Goal: Information Seeking & Learning: Learn about a topic

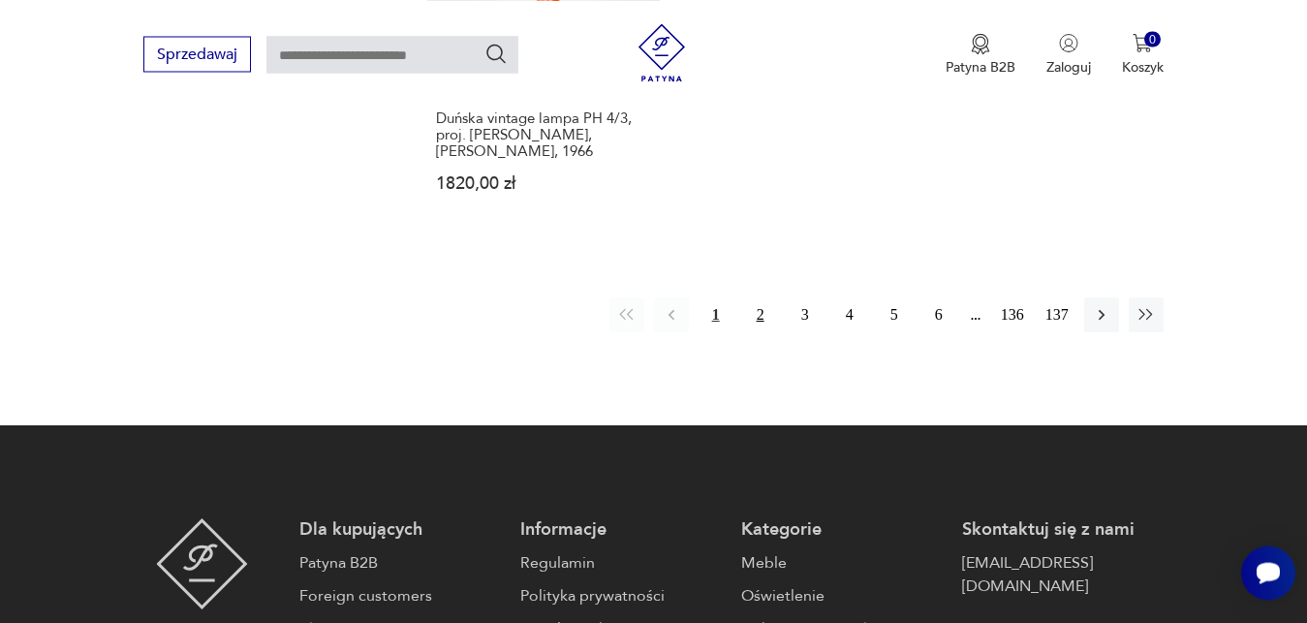
click at [758, 297] on button "2" at bounding box center [760, 314] width 35 height 35
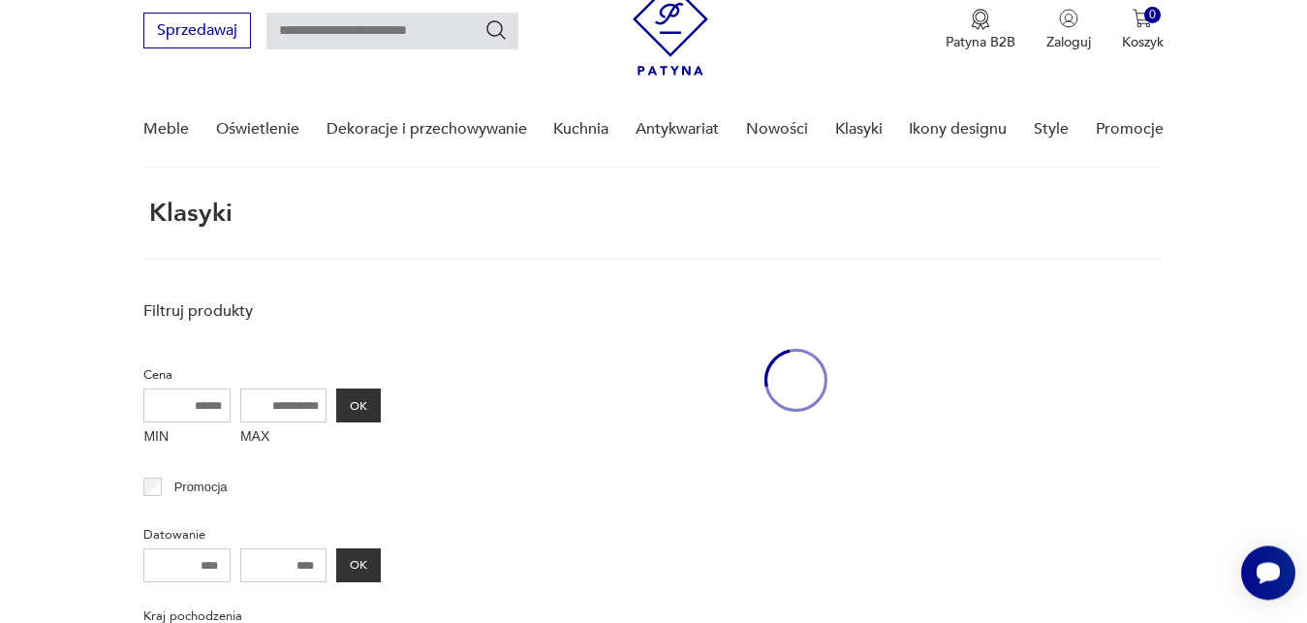
scroll to position [73, 0]
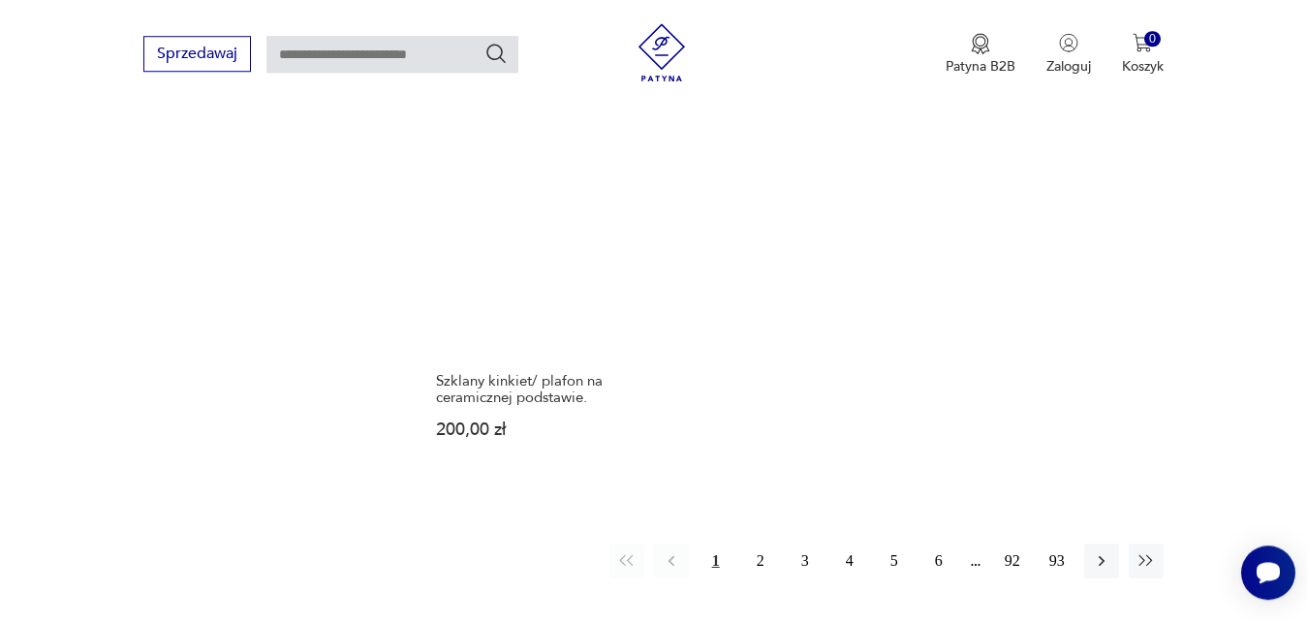
scroll to position [2346, 0]
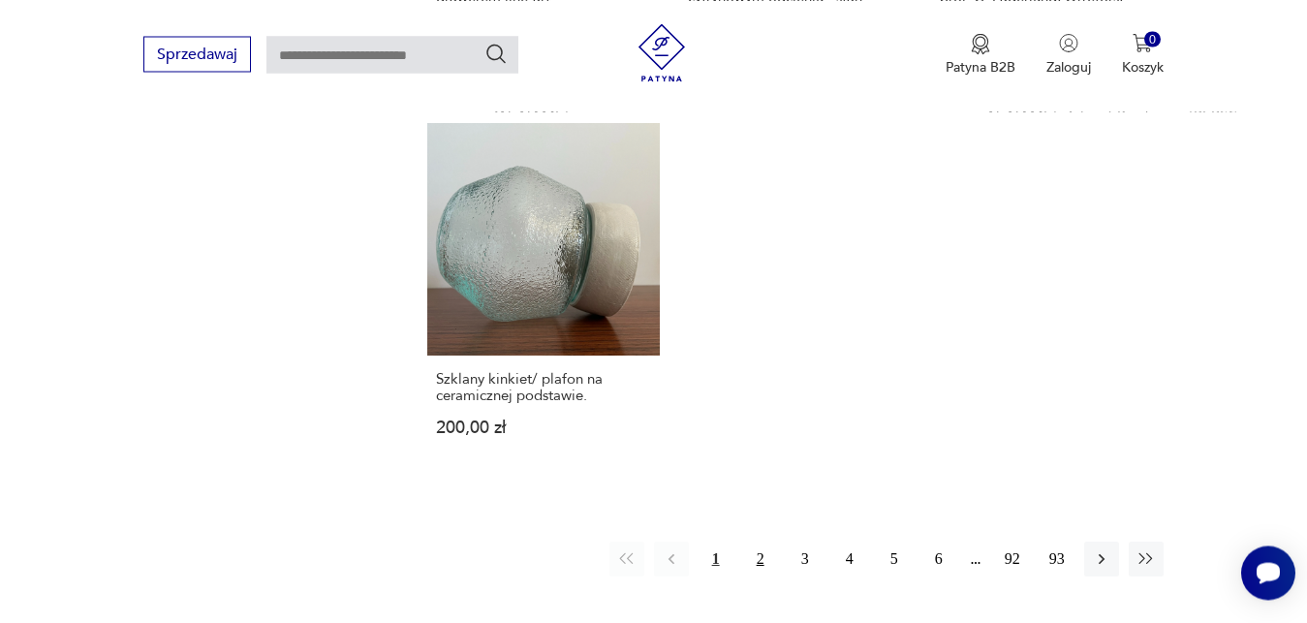
click at [758, 546] on button "2" at bounding box center [760, 558] width 35 height 35
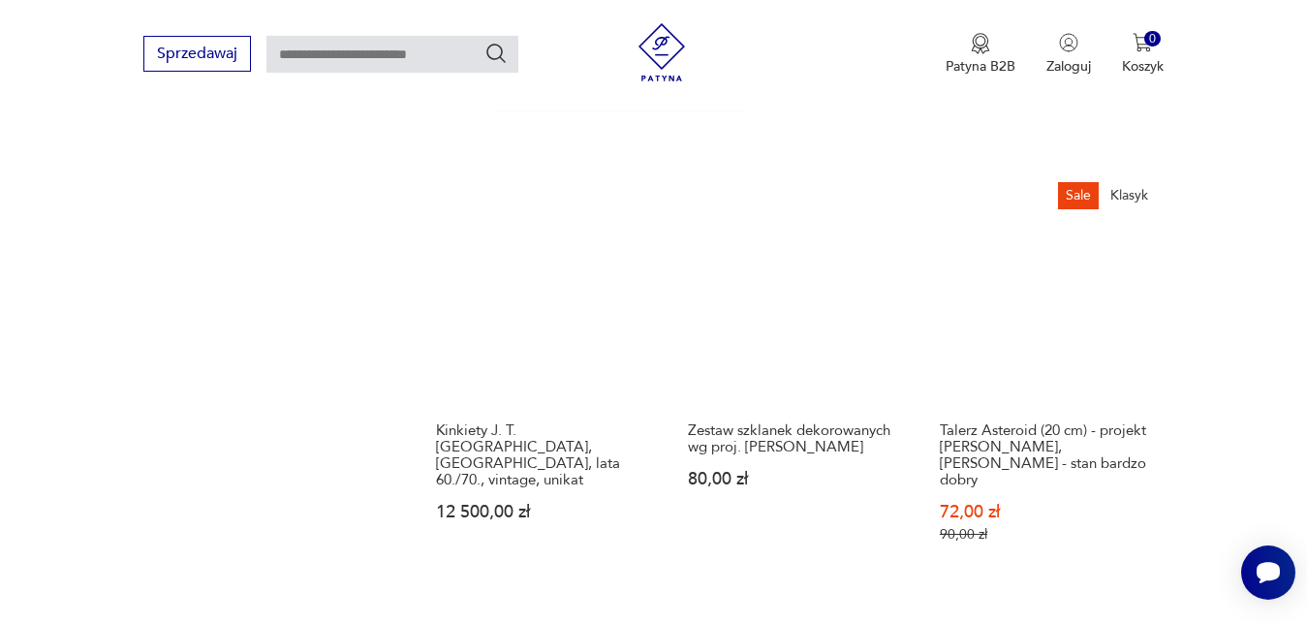
scroll to position [1851, 0]
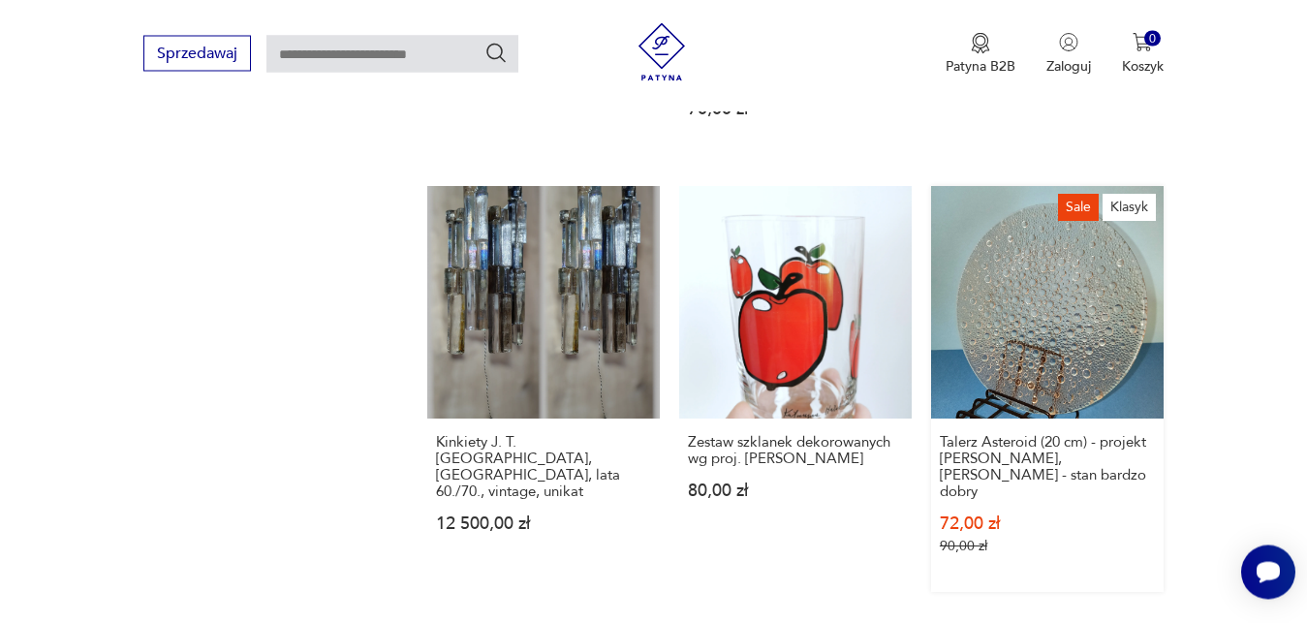
click at [1063, 304] on link "Sale Klasyk Talerz Asteroid (20 cm) - projekt [PERSON_NAME], HSG Ząbkowice - st…" at bounding box center [1047, 390] width 232 height 406
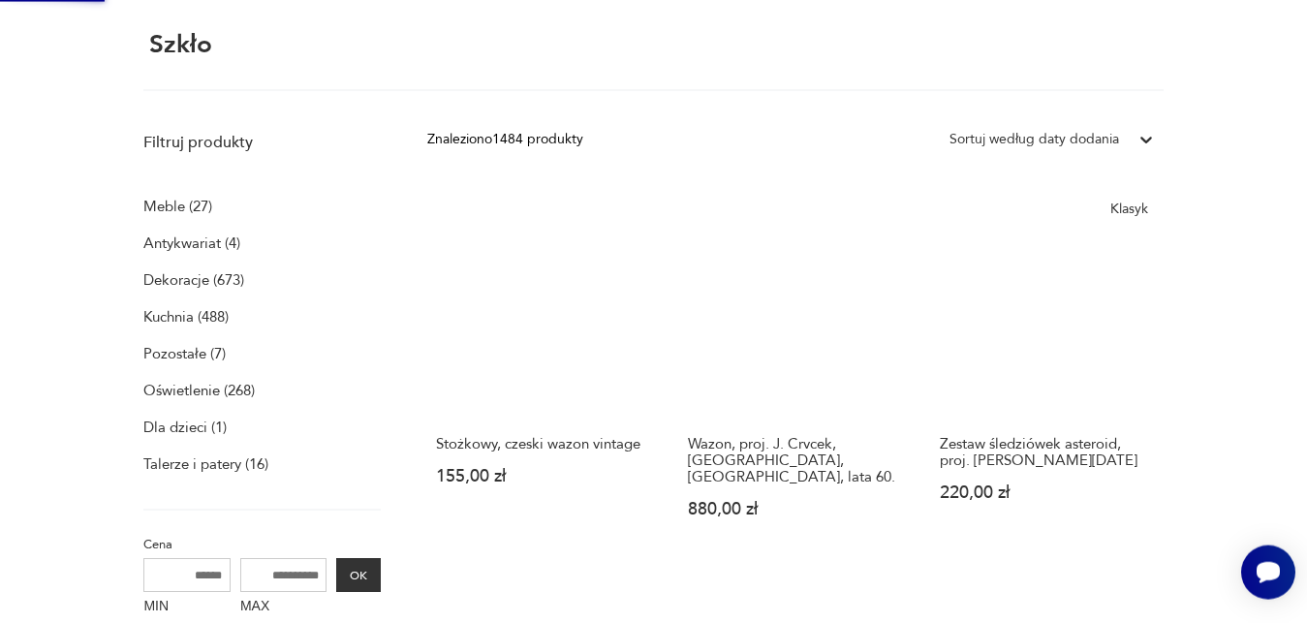
scroll to position [1, 0]
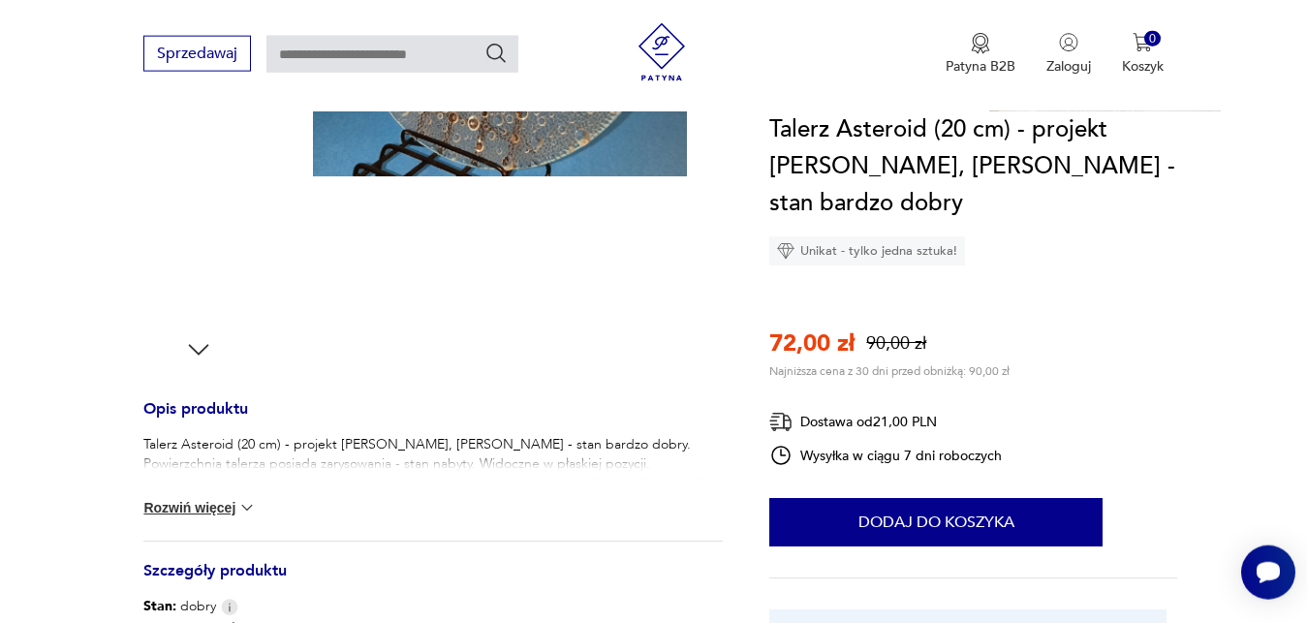
scroll to position [593, 0]
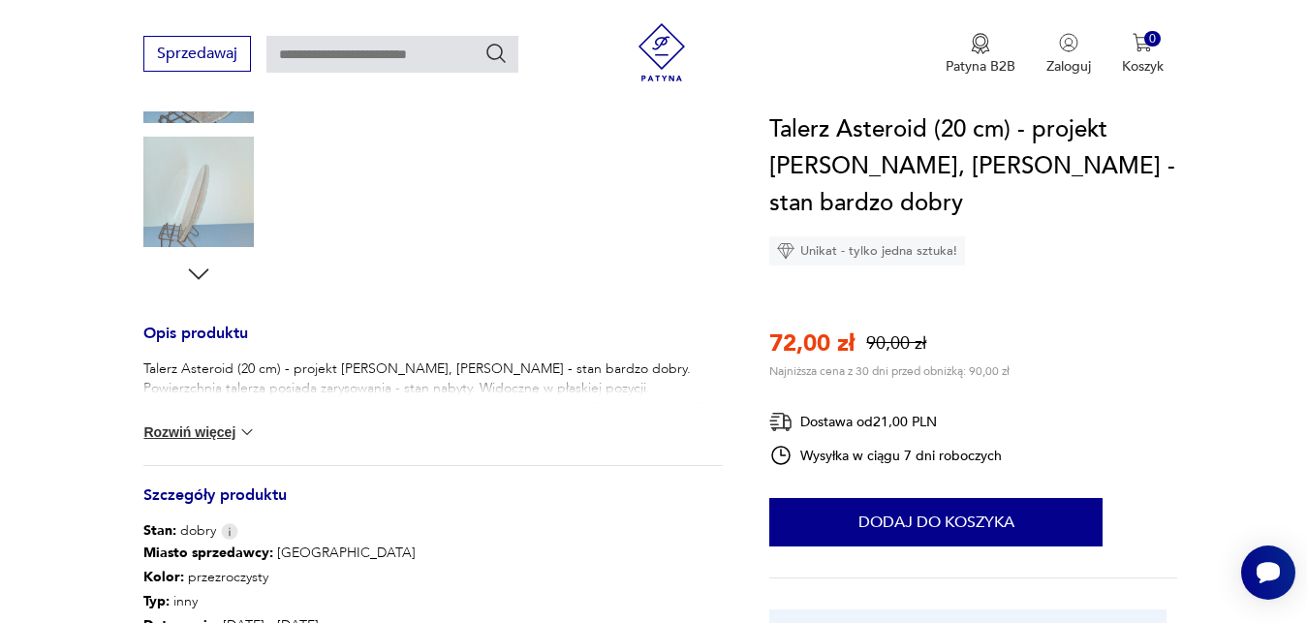
click at [202, 435] on button "Rozwiń więcej" at bounding box center [199, 431] width 112 height 19
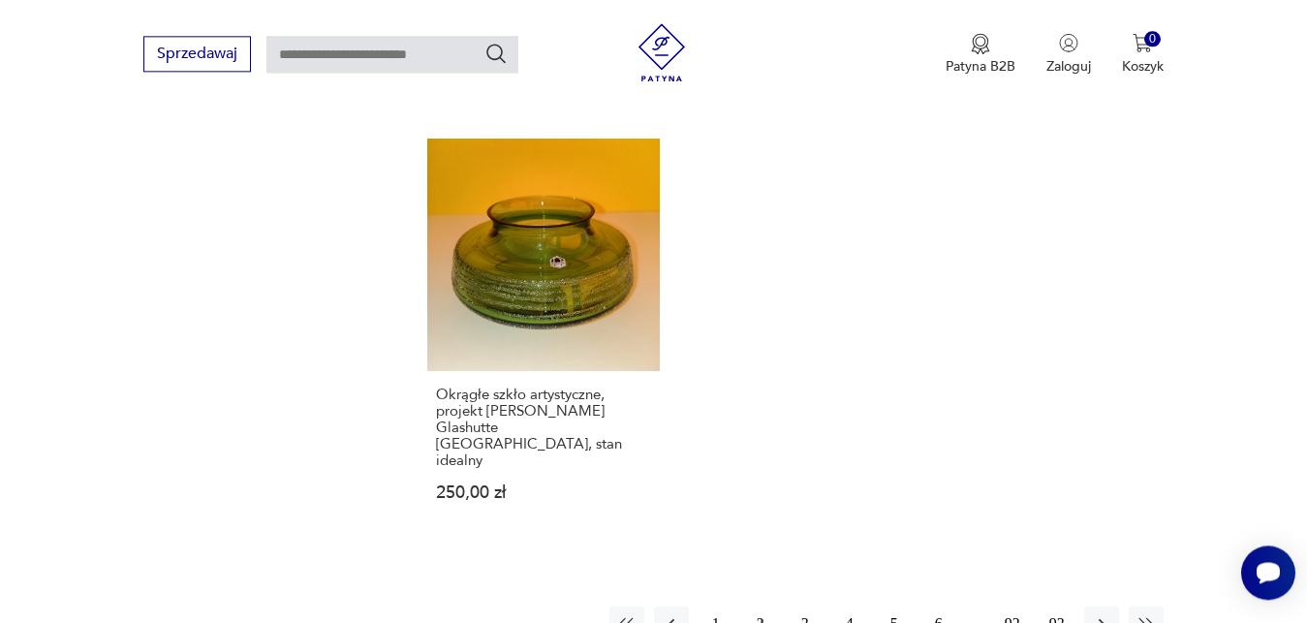
scroll to position [2371, 0]
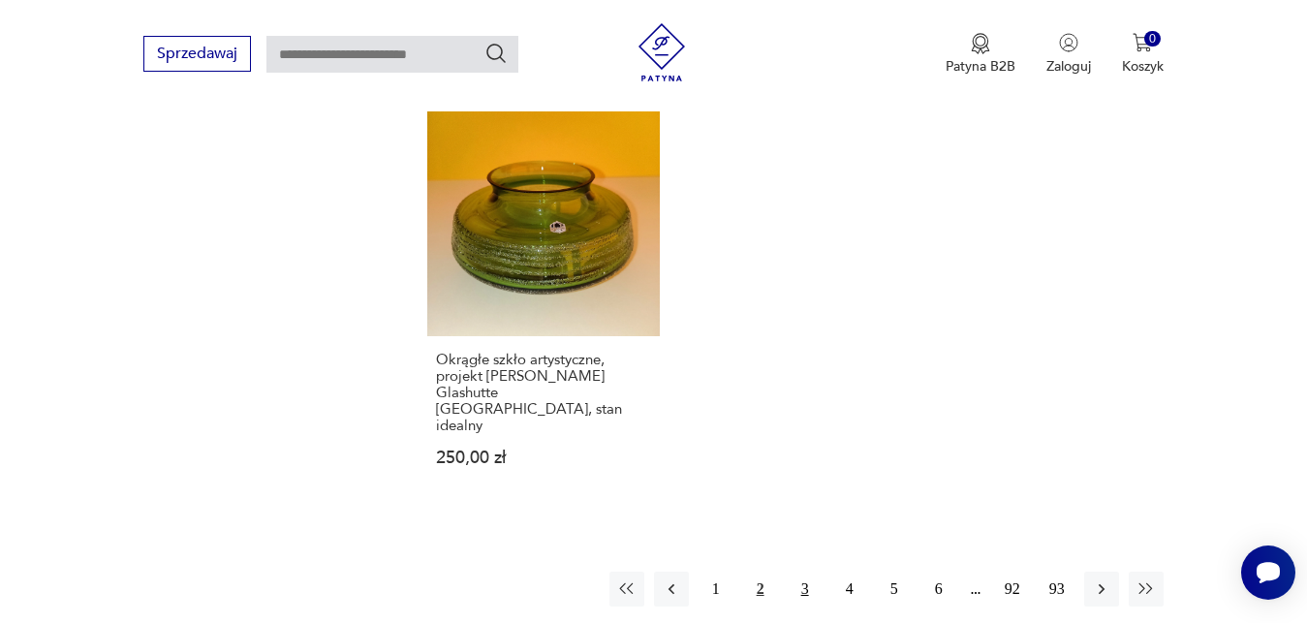
click at [802, 571] on button "3" at bounding box center [804, 588] width 35 height 35
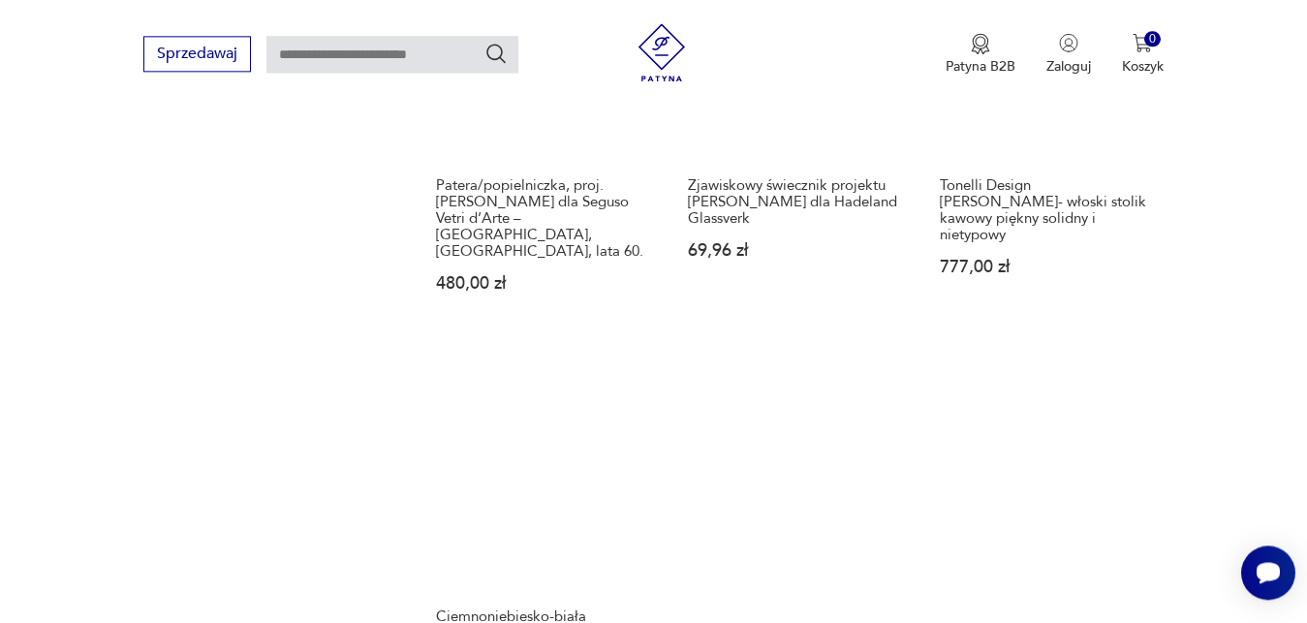
scroll to position [2444, 0]
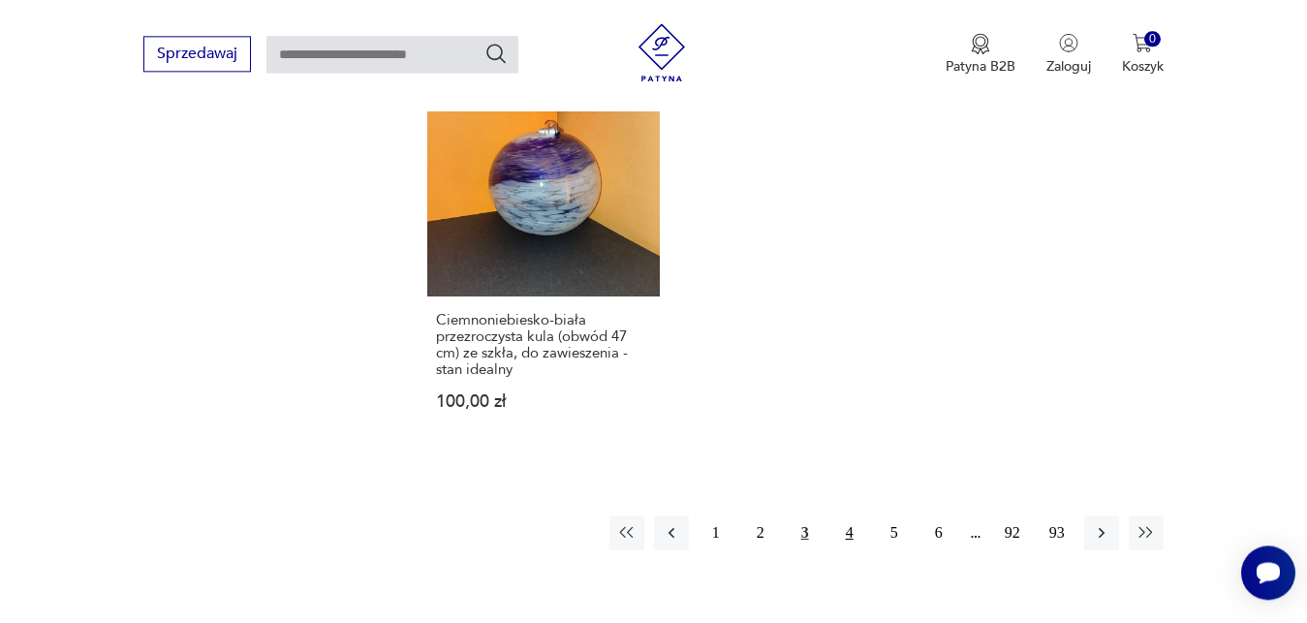
click at [850, 515] on button "4" at bounding box center [849, 532] width 35 height 35
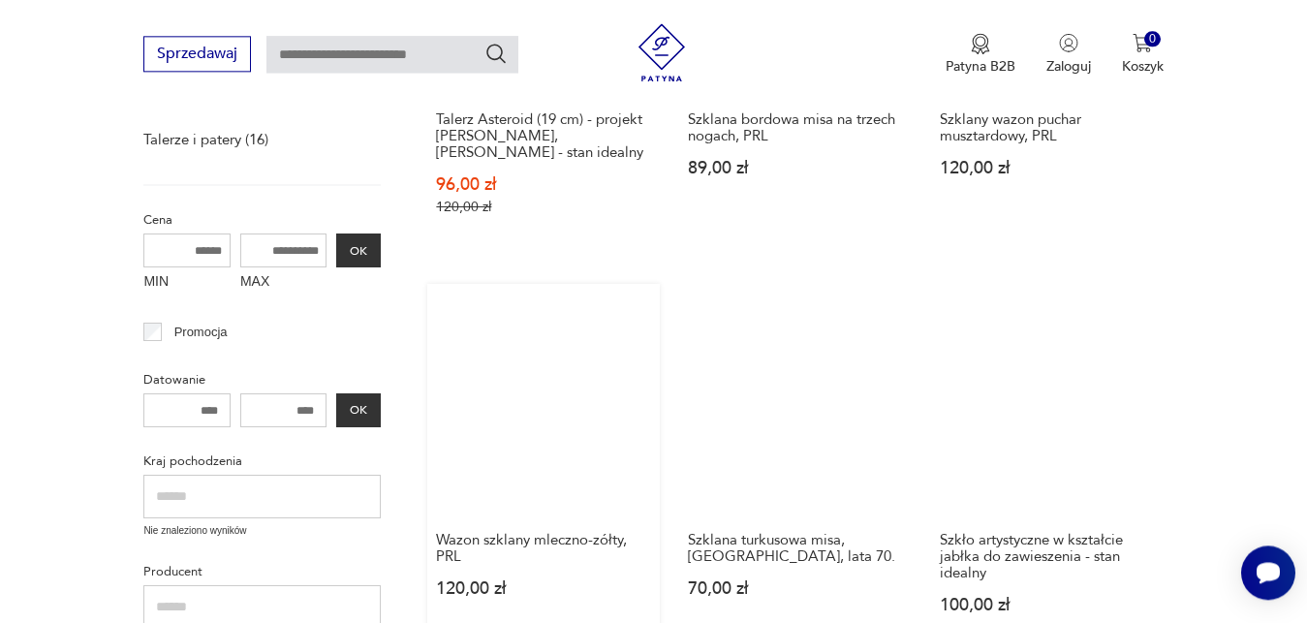
scroll to position [764, 0]
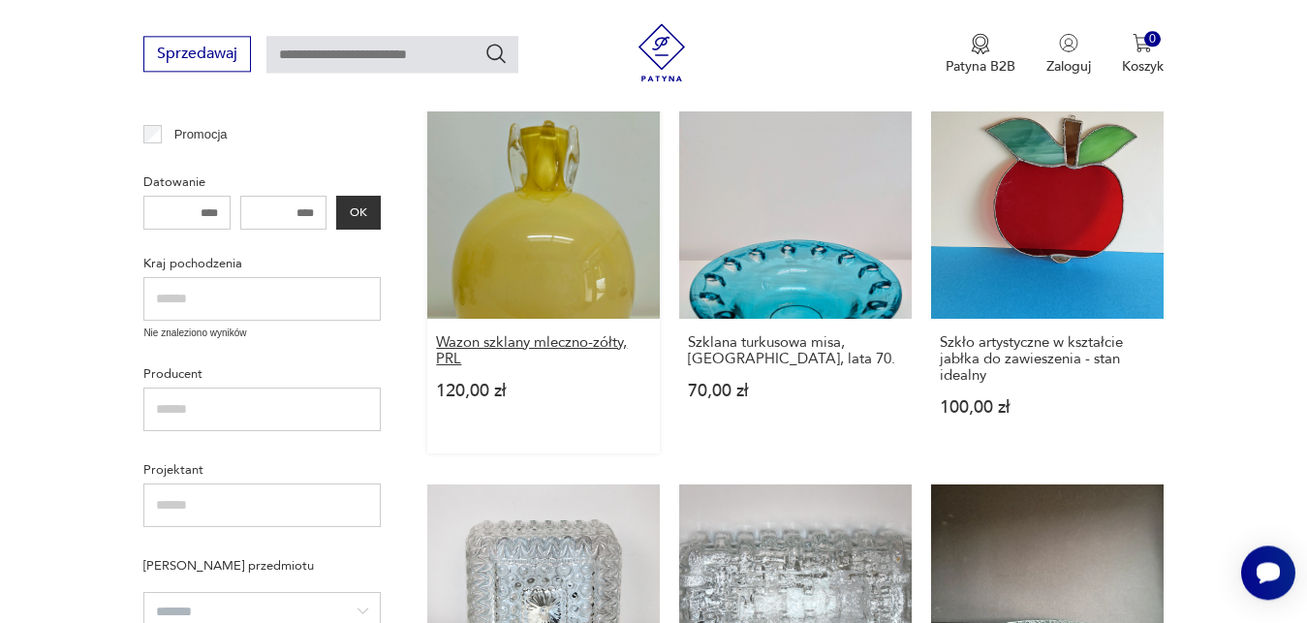
click at [503, 347] on h3 "Wazon szklany mleczno-zółty, PRL" at bounding box center [543, 350] width 215 height 33
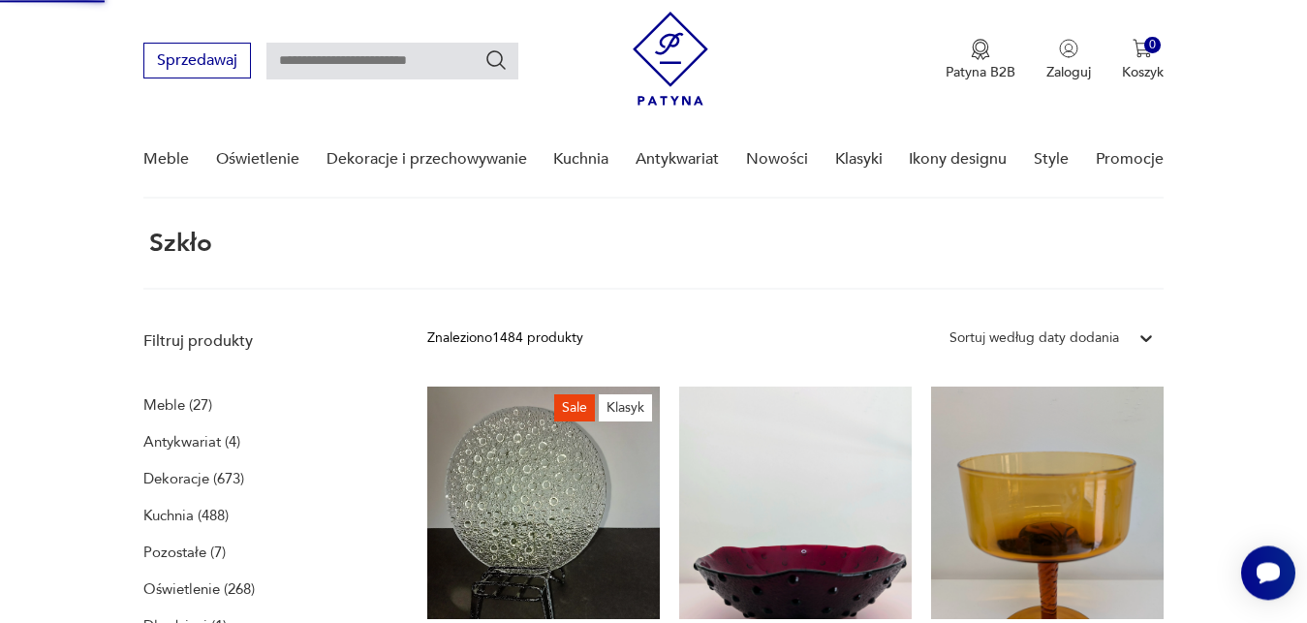
scroll to position [0, 0]
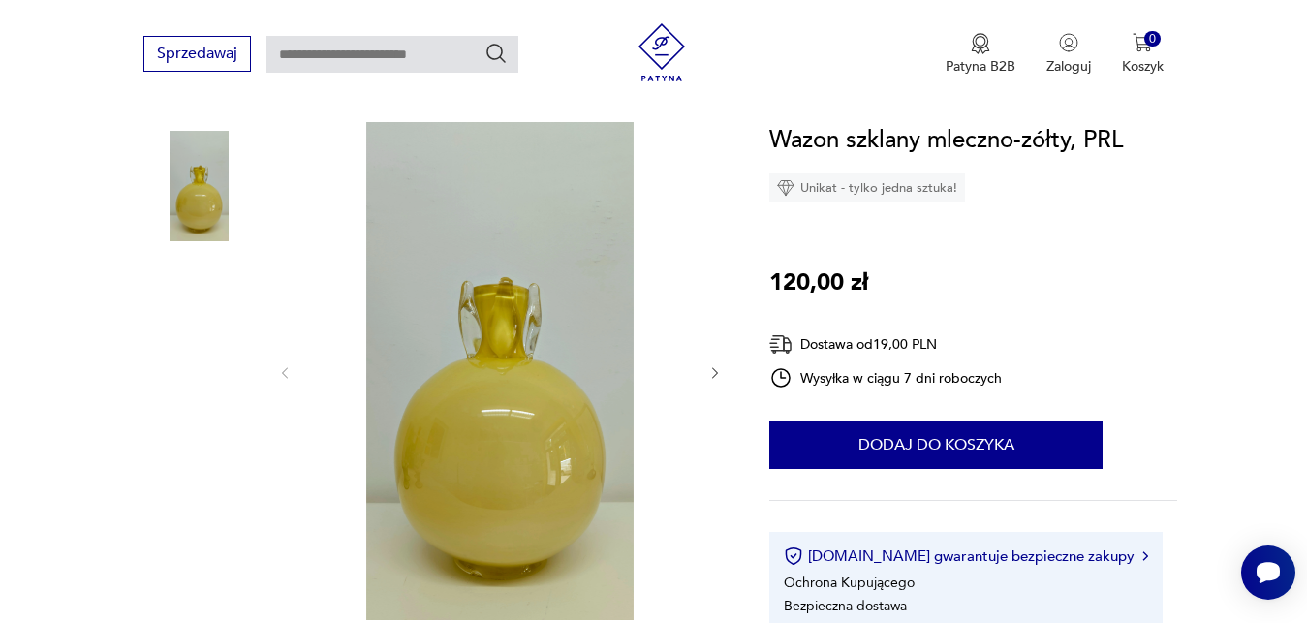
scroll to position [494, 0]
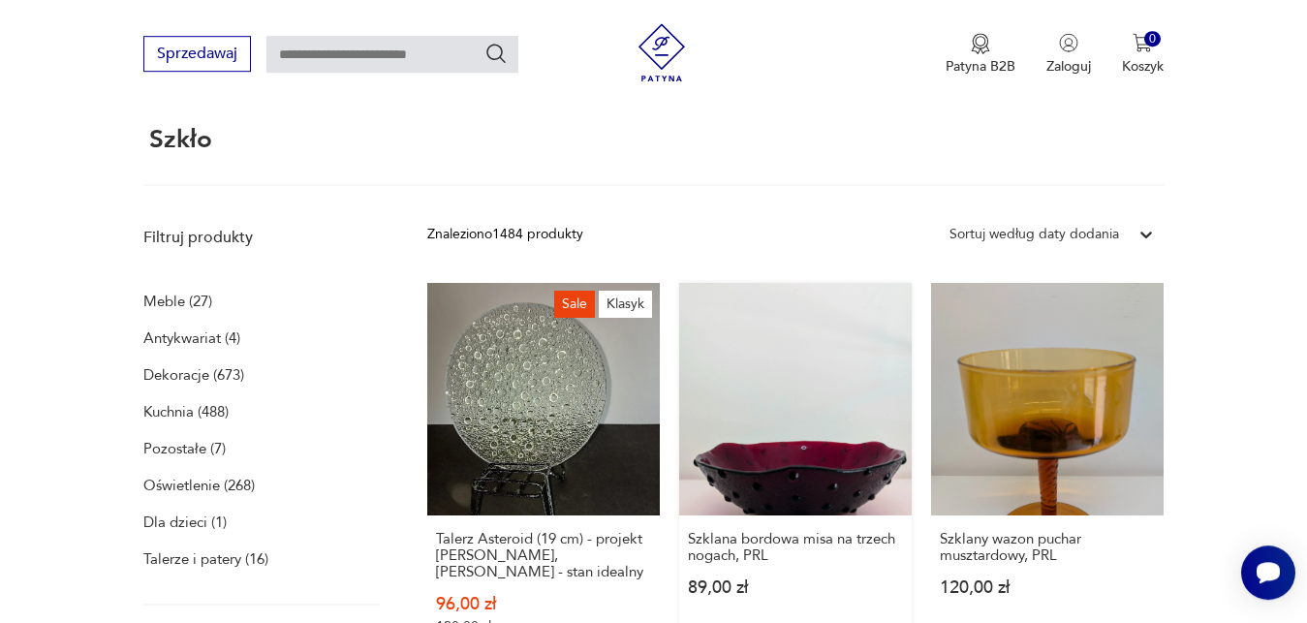
scroll to position [198, 0]
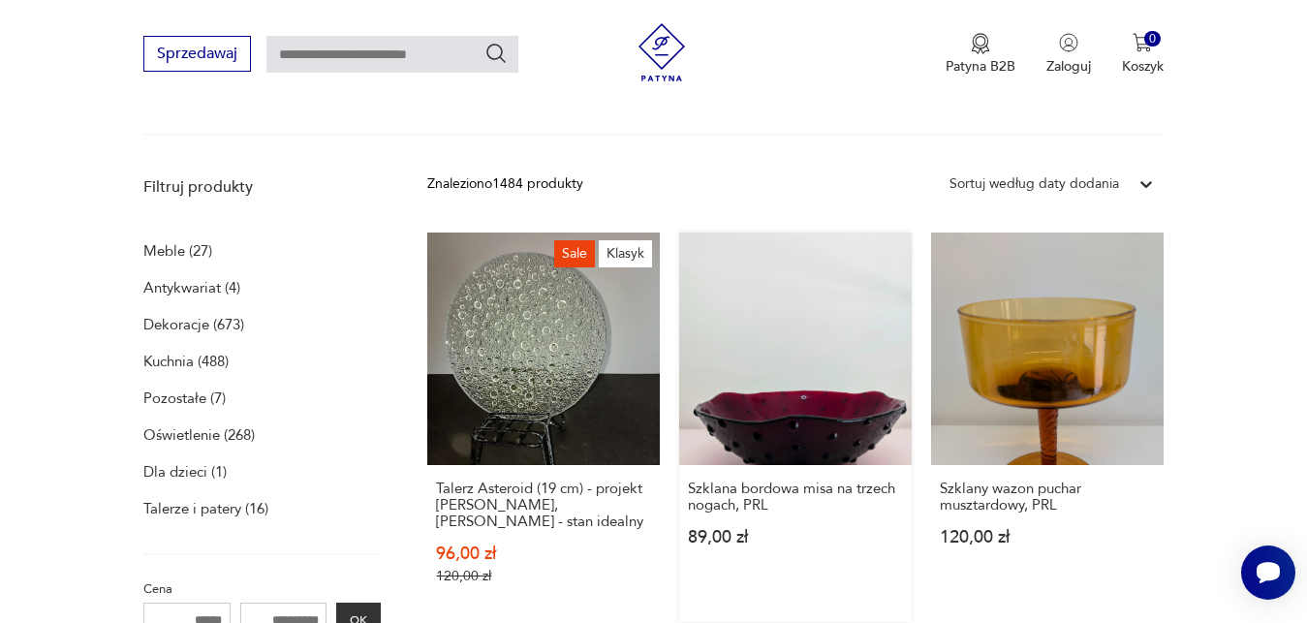
click at [824, 433] on link "Szklana bordowa misa na trzech nogach, PRL 89,00 zł" at bounding box center [795, 426] width 232 height 389
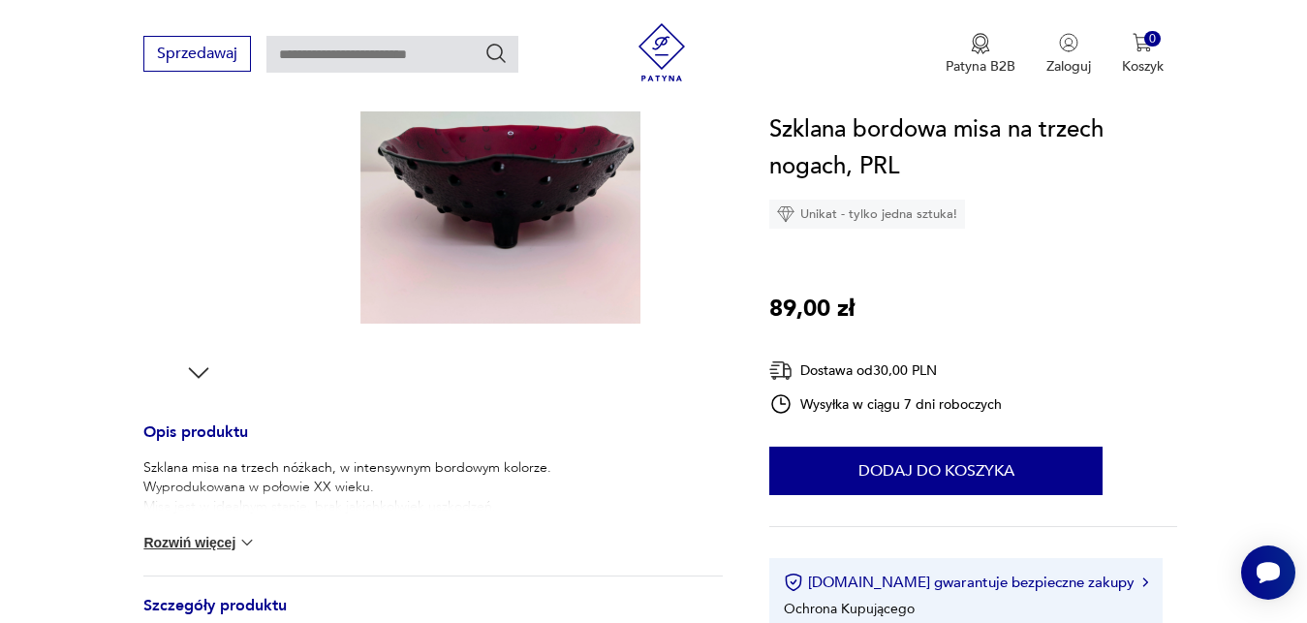
scroll to position [593, 0]
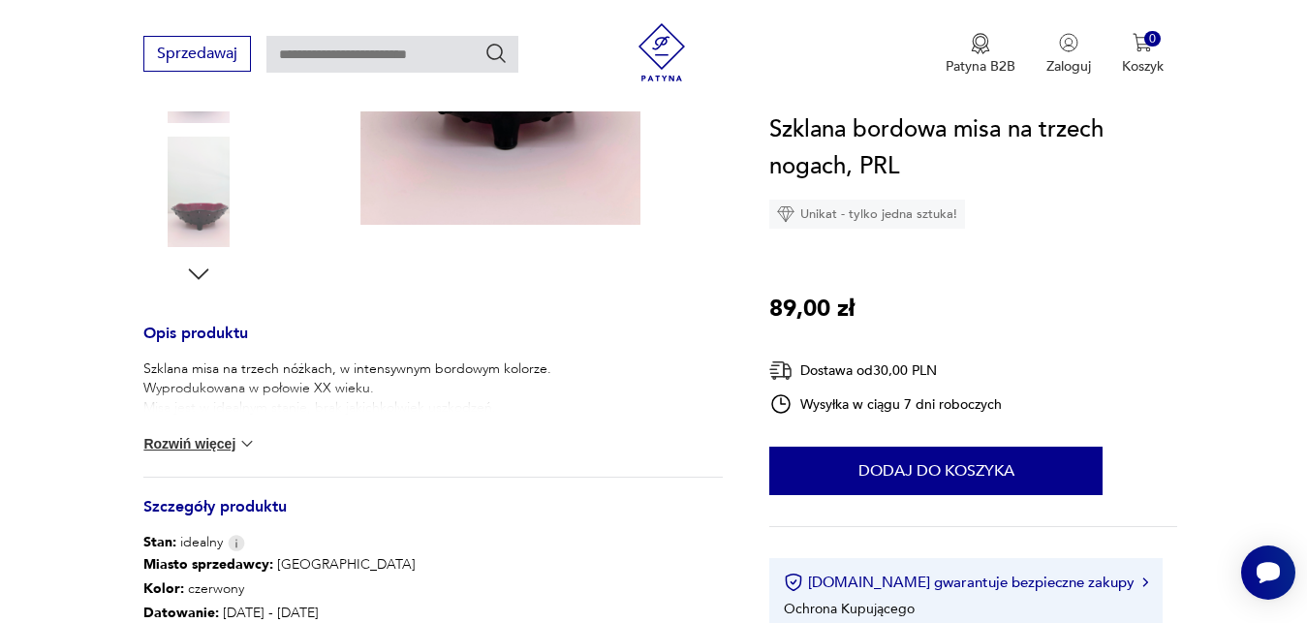
click at [210, 447] on button "Rozwiń więcej" at bounding box center [199, 443] width 112 height 19
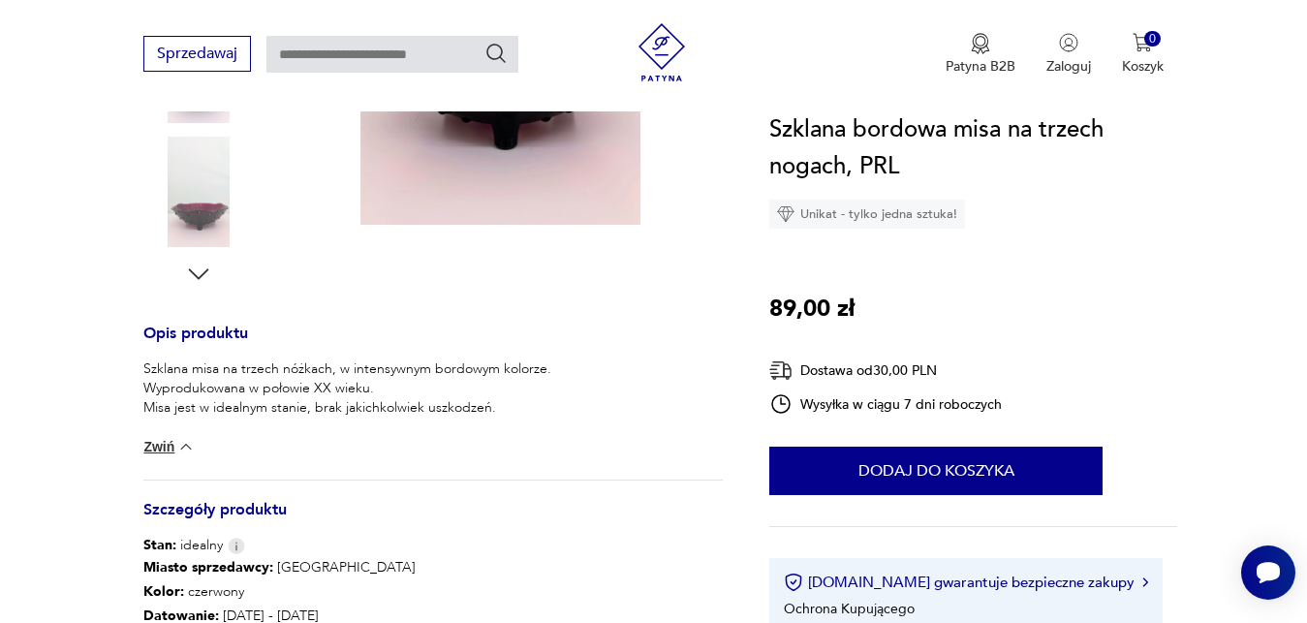
scroll to position [988, 0]
